Goal: Task Accomplishment & Management: Manage account settings

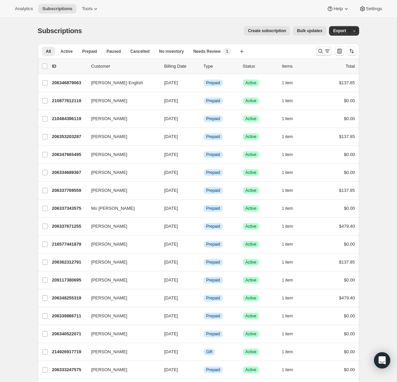
click at [318, 51] on icon "Search and filter results" at bounding box center [320, 51] width 4 height 4
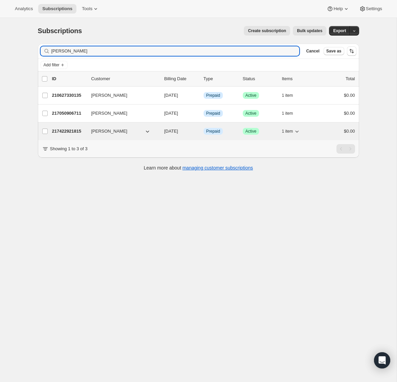
type input "cassandra"
click at [67, 131] on p "217422921815" at bounding box center [69, 131] width 34 height 7
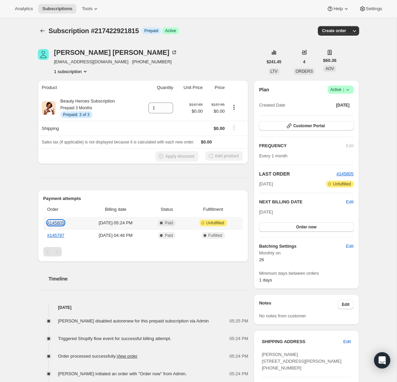
click at [60, 222] on link "#145805" at bounding box center [55, 222] width 17 height 5
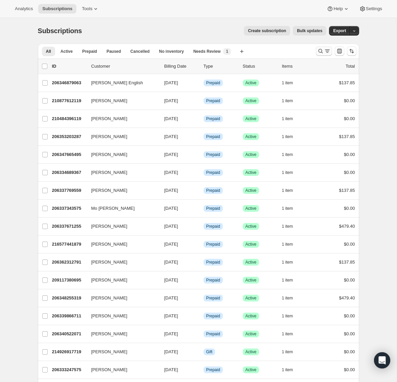
click at [319, 51] on icon "Search and filter results" at bounding box center [320, 51] width 7 height 7
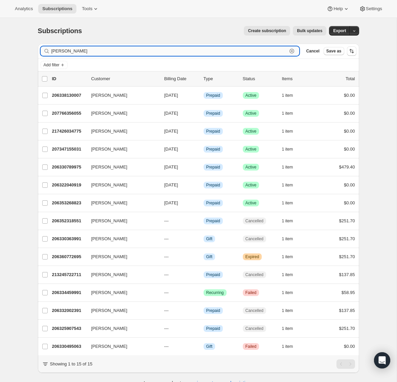
click at [94, 50] on input "[PERSON_NAME]" at bounding box center [169, 50] width 236 height 9
paste input "[EMAIL_ADDRESS][DOMAIN_NAME]"
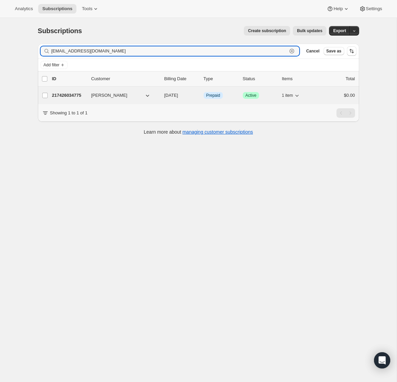
type input "[EMAIL_ADDRESS][DOMAIN_NAME]"
click at [68, 94] on p "217426034775" at bounding box center [69, 95] width 34 height 7
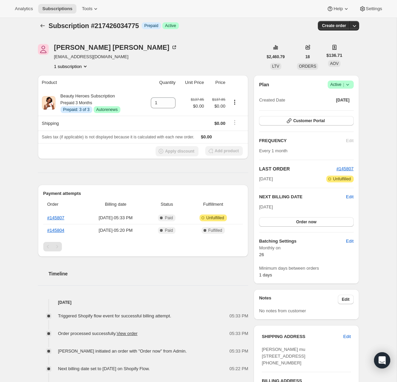
scroll to position [5, 0]
click at [53, 228] on link "#145804" at bounding box center [55, 229] width 17 height 5
click at [59, 219] on link "#145807" at bounding box center [55, 217] width 17 height 5
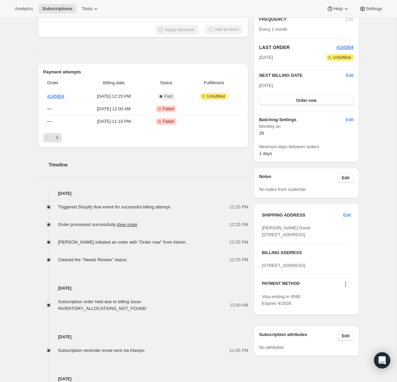
scroll to position [125, 0]
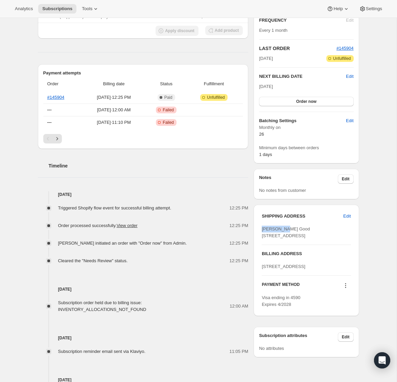
drag, startPoint x: 289, startPoint y: 228, endPoint x: 261, endPoint y: 227, distance: 27.7
click at [261, 227] on div "SHIPPING ADDRESS Edit Aimee Good 180 Montura Way Novato CA, 94949 United States…" at bounding box center [305, 259] width 105 height 111
copy span "Aimee Good"
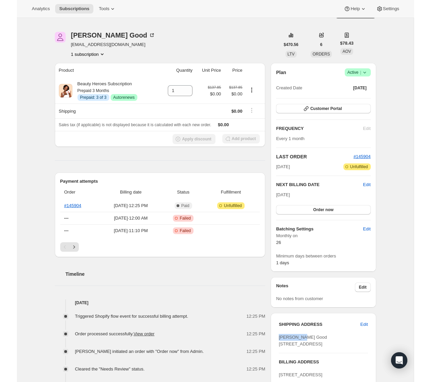
scroll to position [16, 0]
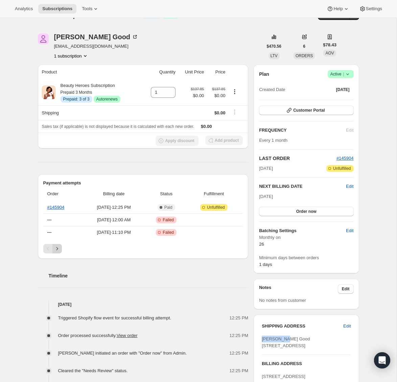
click at [57, 249] on icon "Next" at bounding box center [57, 248] width 7 height 7
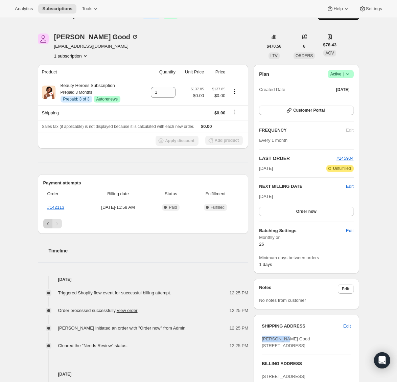
click at [46, 225] on icon "Previous" at bounding box center [48, 223] width 7 height 7
